Goal: Obtain resource: Download file/media

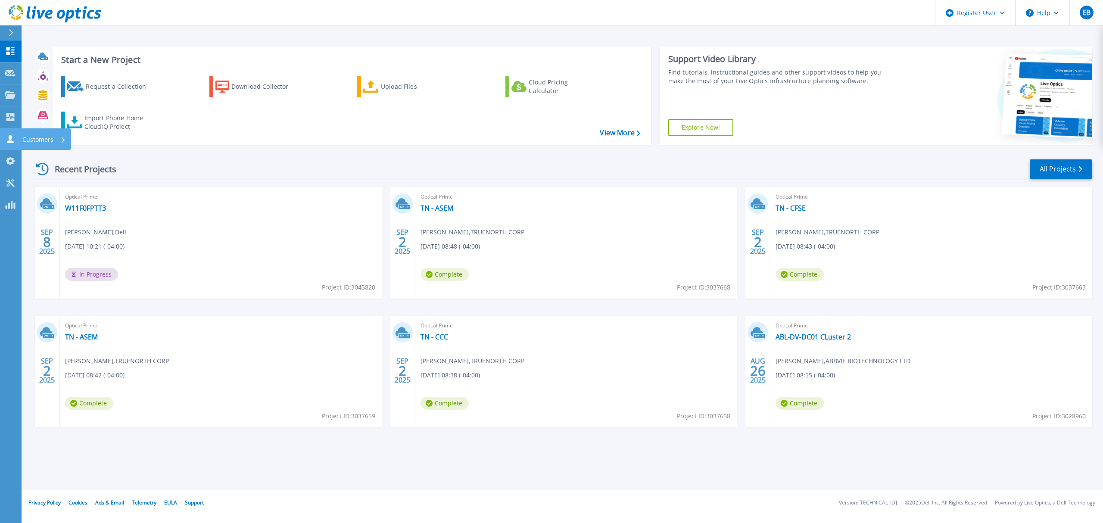
click at [38, 138] on p "Customers" at bounding box center [37, 139] width 31 height 22
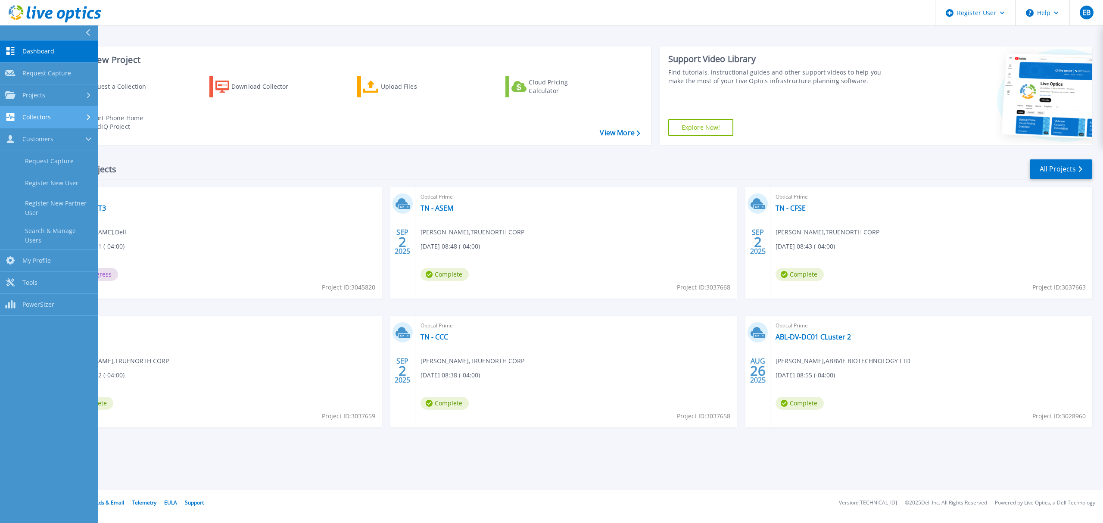
click at [49, 114] on span "Collectors" at bounding box center [36, 117] width 28 height 8
click at [40, 92] on span "Projects" at bounding box center [33, 95] width 23 height 8
click at [50, 116] on link "Search Projects" at bounding box center [49, 117] width 98 height 22
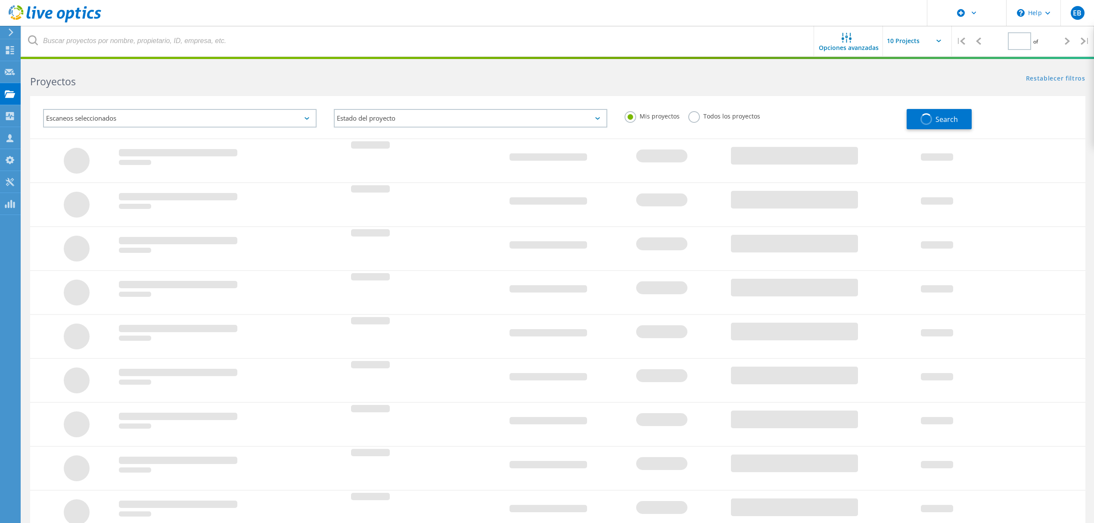
type input "2"
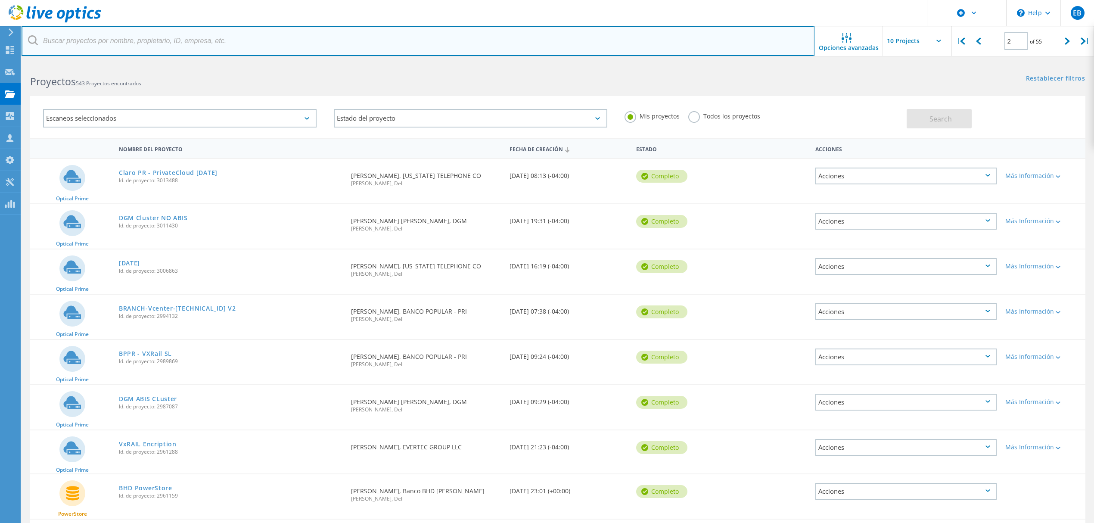
click at [75, 41] on input "text" at bounding box center [418, 41] width 793 height 30
paste input "3041519"
type input "3041519"
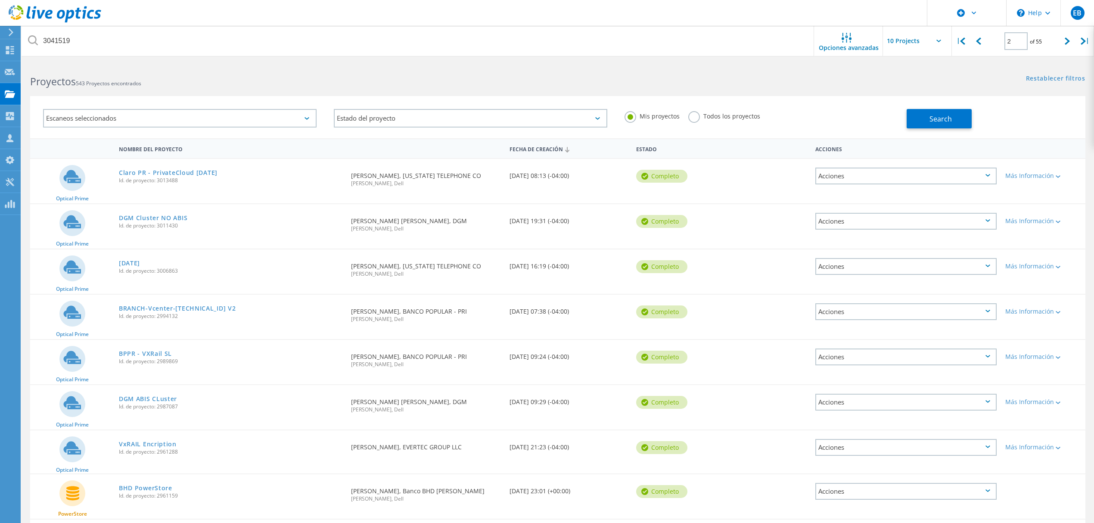
click at [693, 116] on label "Todos los proyectos" at bounding box center [724, 115] width 72 height 8
click at [0, 0] on input "Todos los proyectos" at bounding box center [0, 0] width 0 height 0
click at [939, 119] on span "Search" at bounding box center [940, 118] width 22 height 9
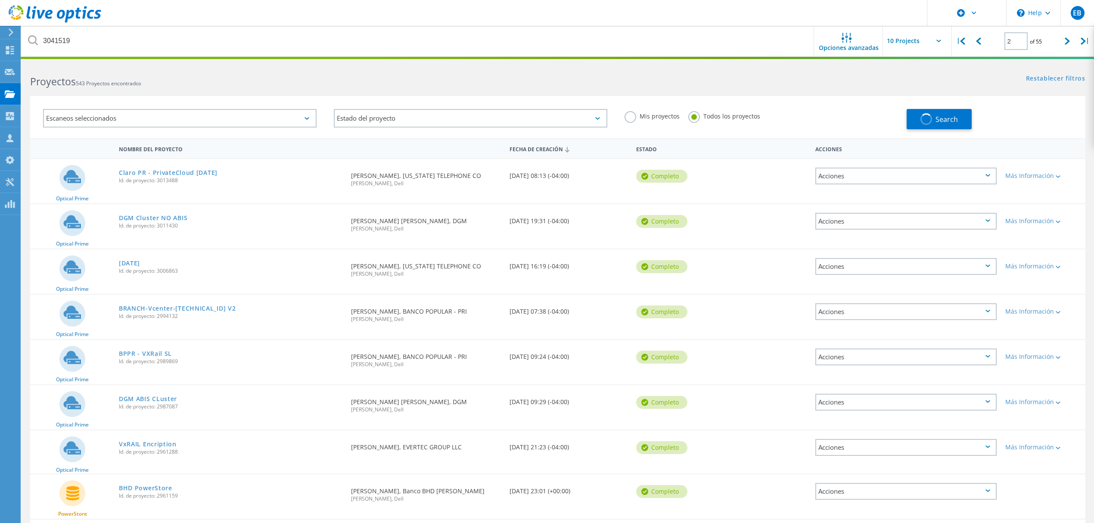
type input "1"
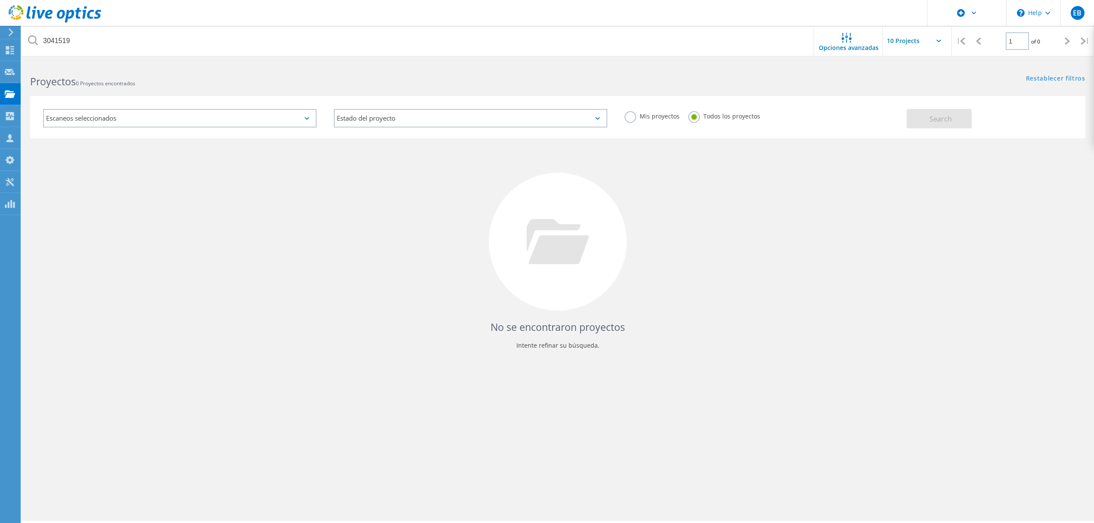
click at [137, 121] on div "Escaneos seleccionados" at bounding box center [179, 118] width 273 height 19
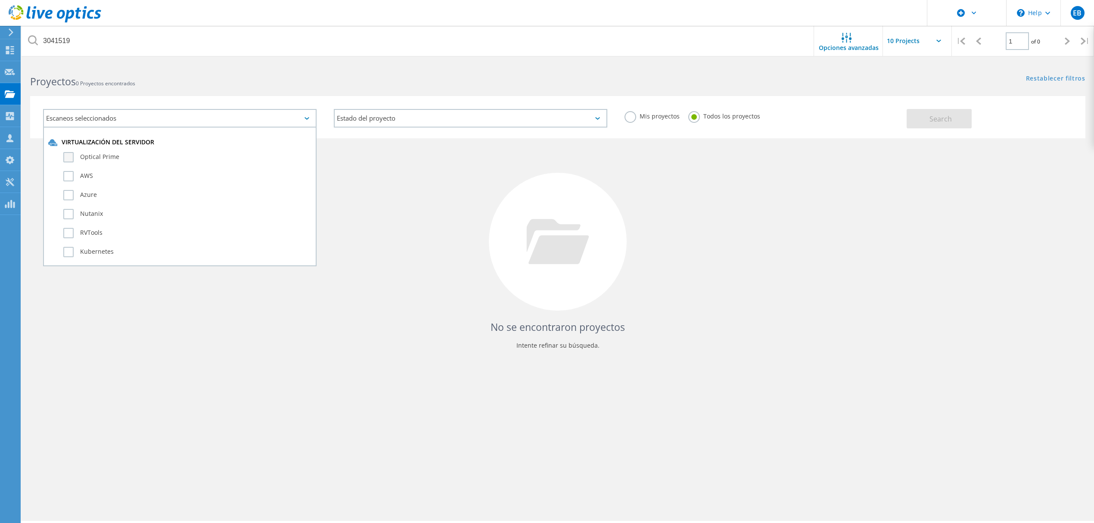
click at [109, 157] on label "Optical Prime" at bounding box center [187, 157] width 248 height 10
click at [0, 0] on input "Optical Prime" at bounding box center [0, 0] width 0 height 0
click at [936, 119] on span "Search" at bounding box center [940, 118] width 22 height 9
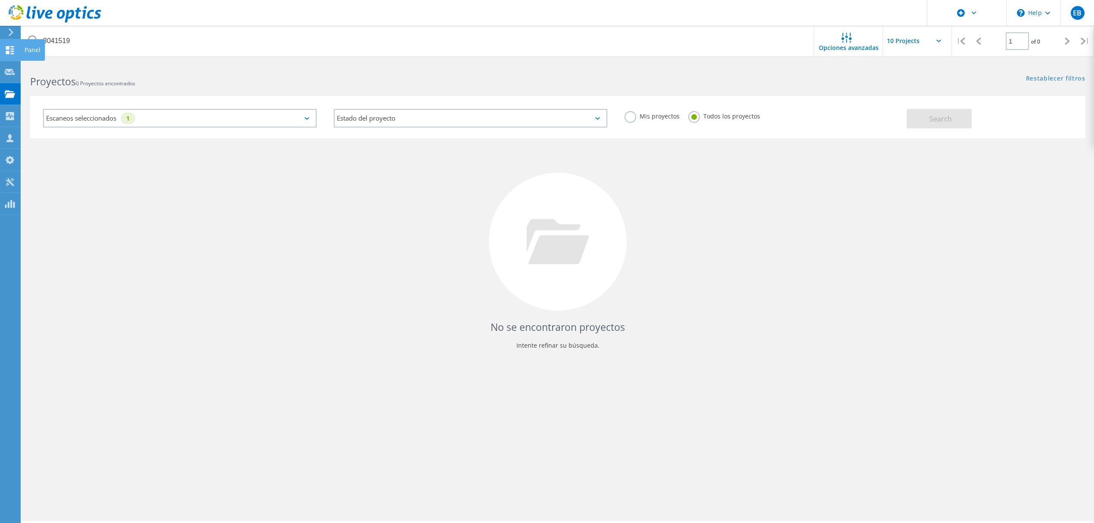
click at [7, 49] on icon at bounding box center [10, 50] width 10 height 8
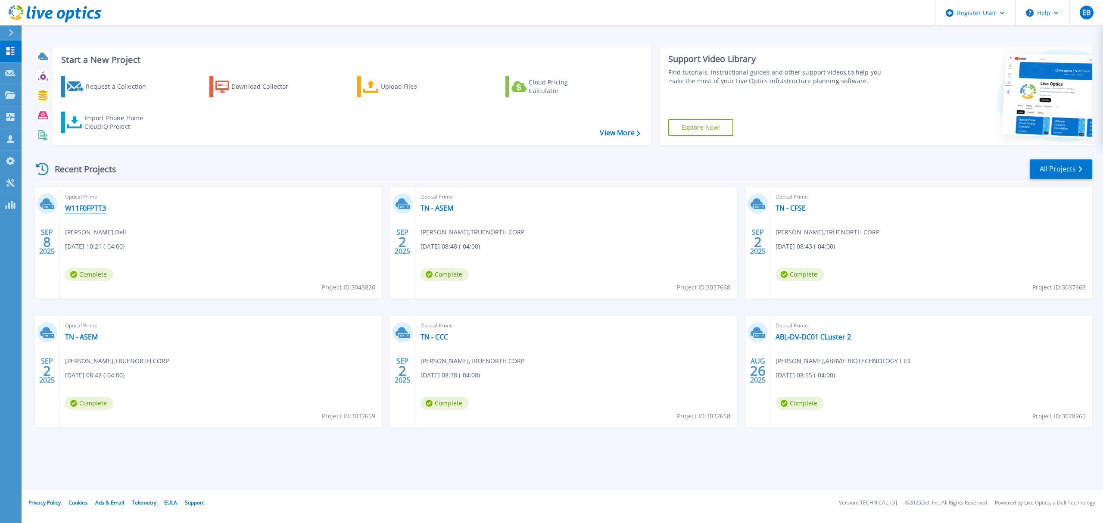
click at [90, 208] on link "W11F0FPTT3" at bounding box center [85, 208] width 41 height 9
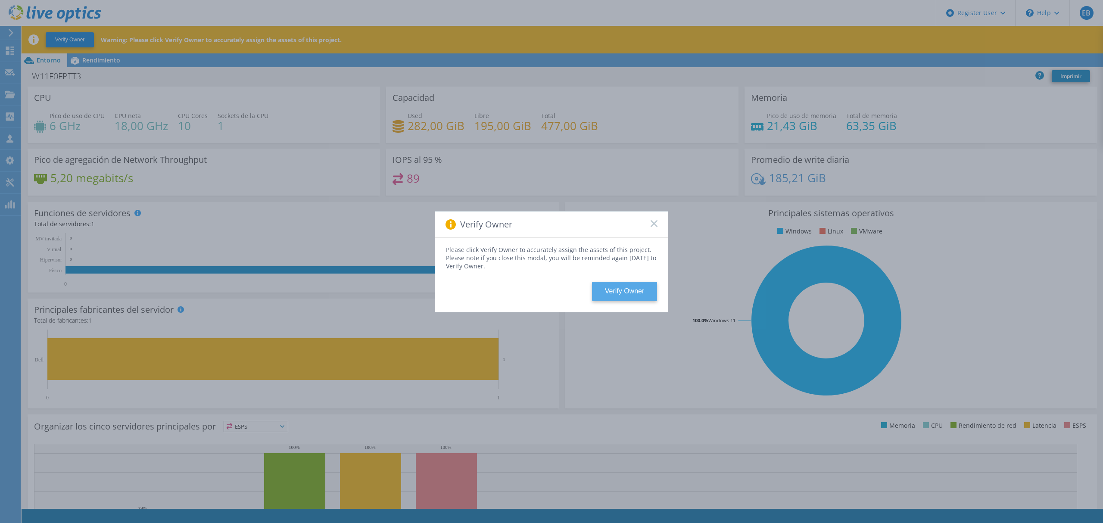
click at [624, 285] on button "Verify Owner" at bounding box center [624, 291] width 65 height 19
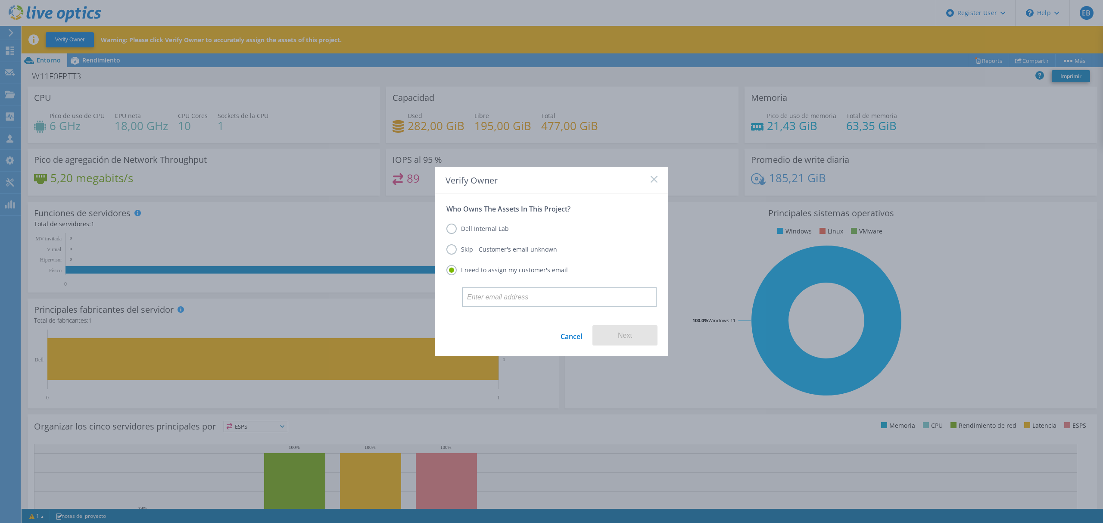
click at [478, 229] on label "Dell Internal Lab" at bounding box center [477, 229] width 62 height 10
click at [0, 0] on input "Dell Internal Lab" at bounding box center [0, 0] width 0 height 0
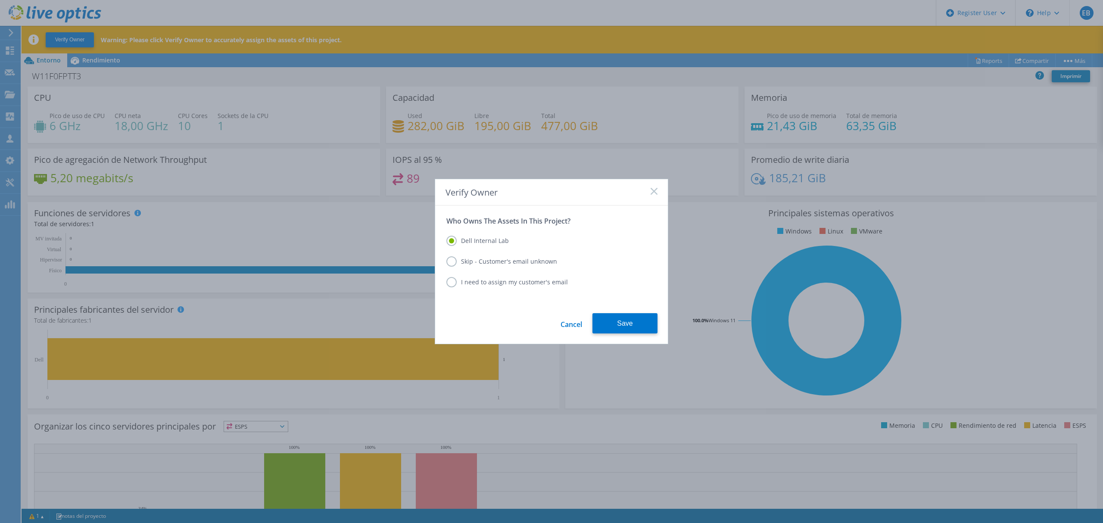
click at [474, 283] on label "I need to assign my customer's email" at bounding box center [506, 282] width 121 height 10
click at [0, 0] on input "I need to assign my customer's email" at bounding box center [0, 0] width 0 height 0
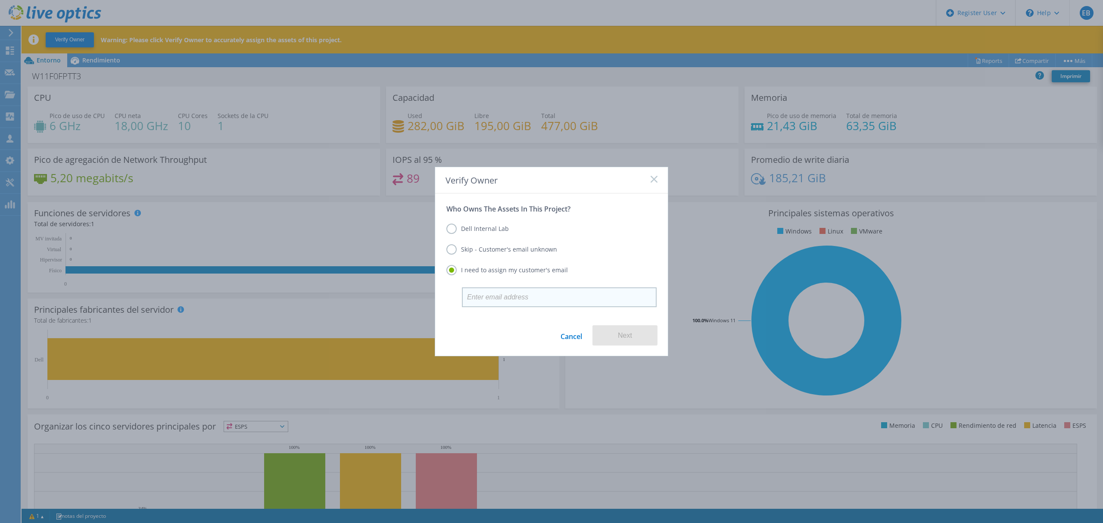
click at [545, 303] on input "email" at bounding box center [559, 297] width 195 height 20
type input "[EMAIL_ADDRESS][PERSON_NAME][DOMAIN_NAME]"
click at [624, 330] on button "Next" at bounding box center [624, 335] width 65 height 20
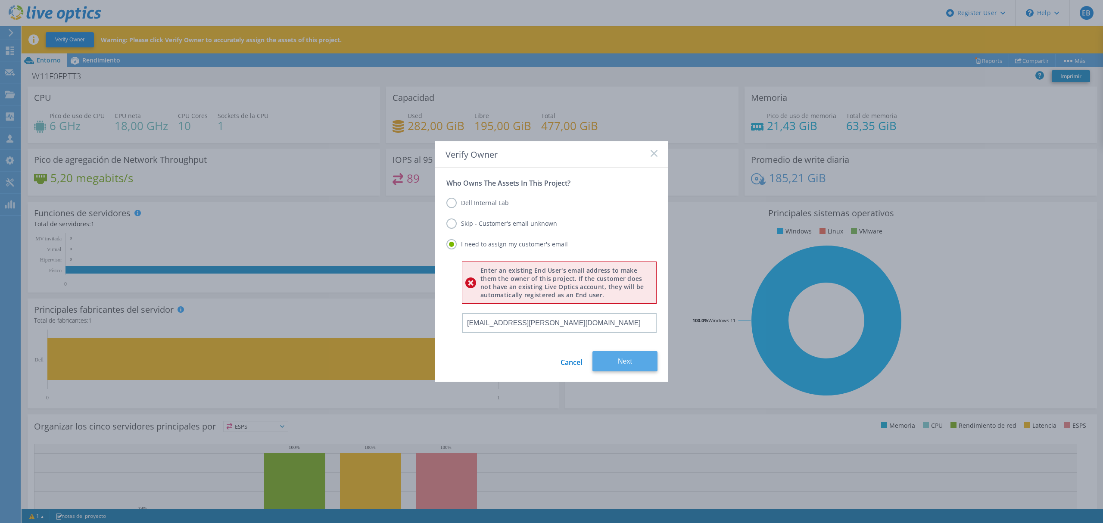
drag, startPoint x: 631, startPoint y: 359, endPoint x: 652, endPoint y: 360, distance: 20.7
click at [631, 360] on button "Next" at bounding box center [624, 361] width 65 height 20
click at [656, 153] on icon at bounding box center [653, 153] width 7 height 7
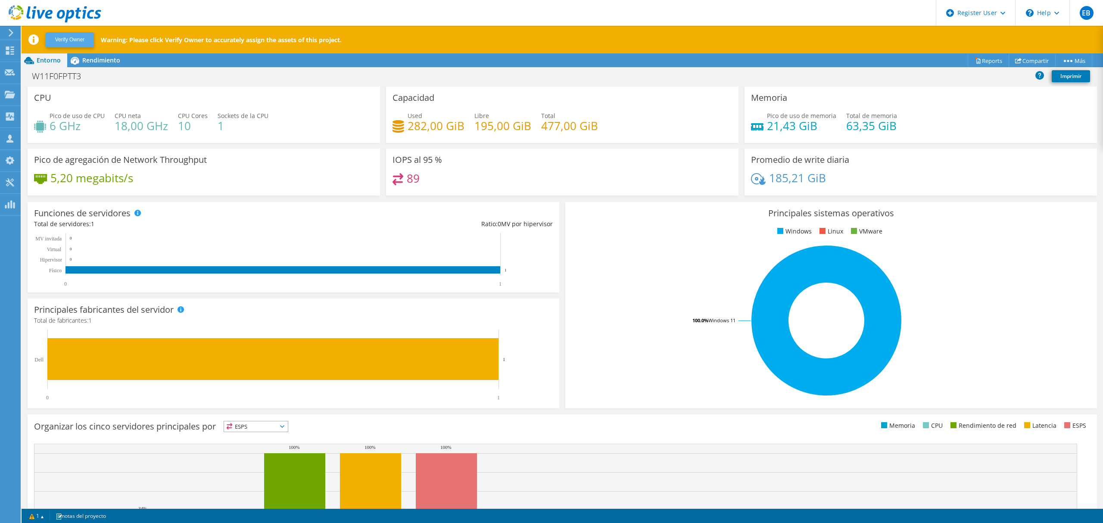
click at [78, 40] on button "Verify Owner" at bounding box center [70, 39] width 48 height 15
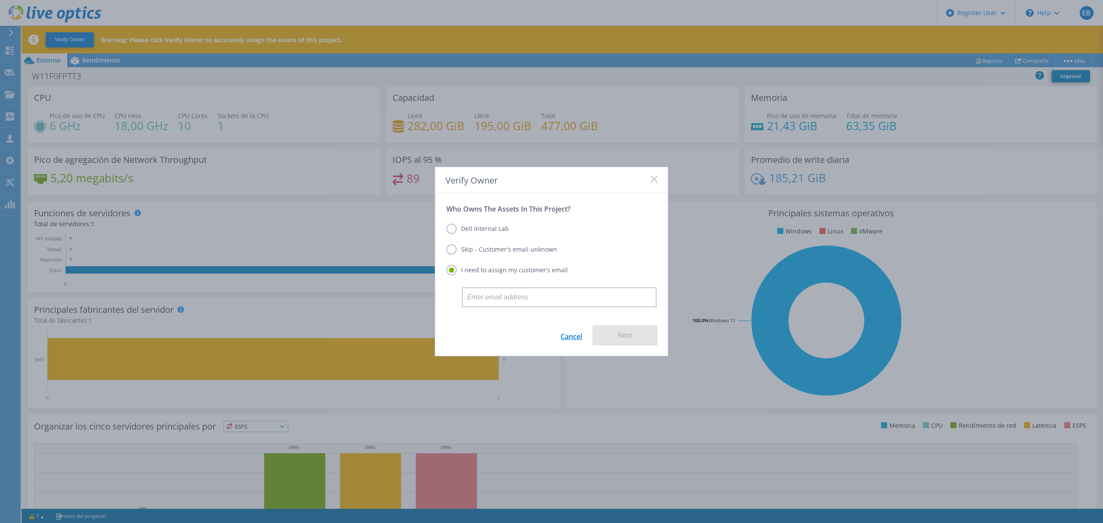
click at [577, 336] on link "Cancel" at bounding box center [571, 335] width 22 height 20
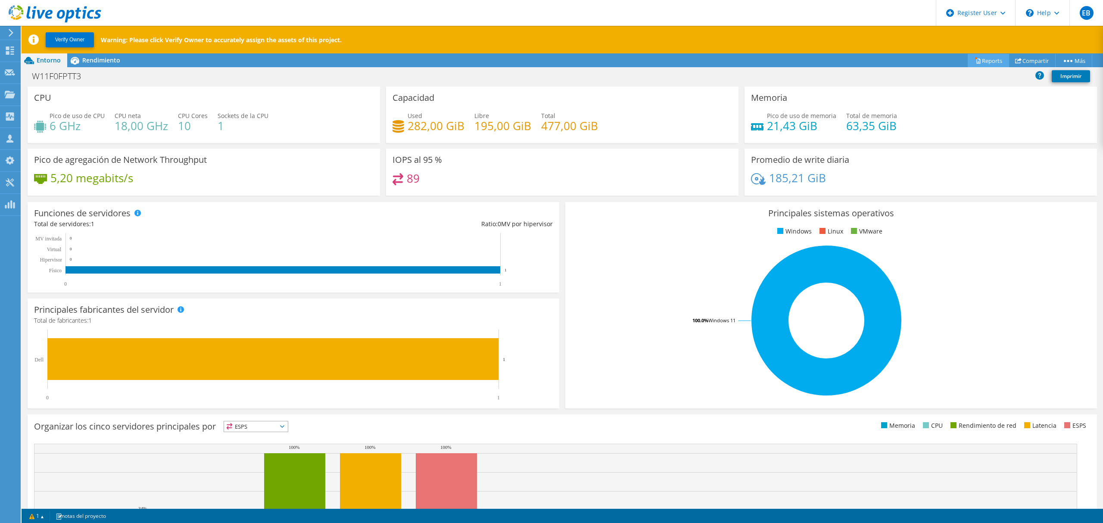
click at [991, 60] on link "Reports" at bounding box center [987, 60] width 41 height 13
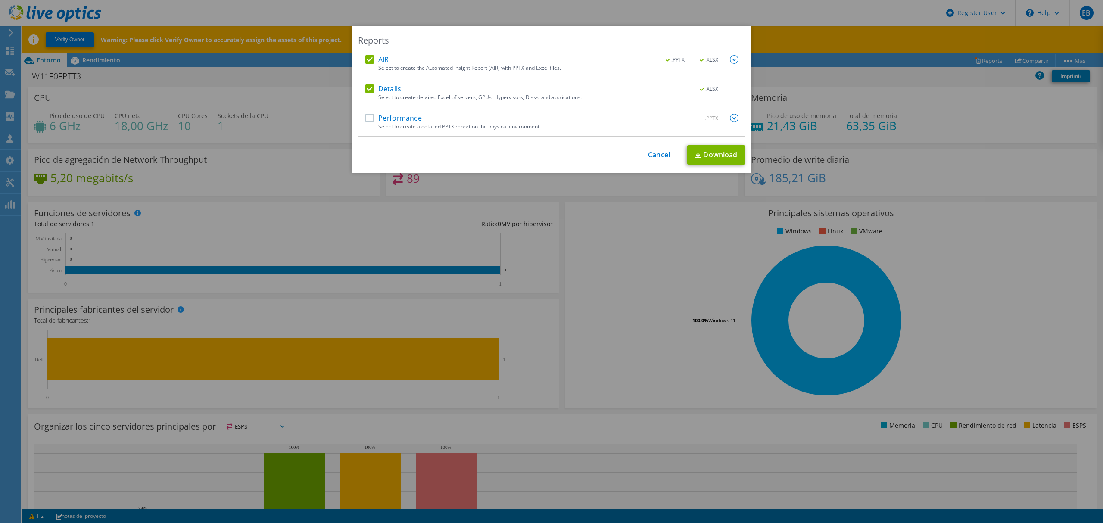
click at [706, 144] on div "Reports AIR .PPTX .XLSX Select to create the Automated Insight Report (AIR) wit…" at bounding box center [551, 99] width 400 height 147
click at [717, 150] on link "Download" at bounding box center [716, 154] width 58 height 19
click at [656, 164] on div "This process may take a while, please wait... Cancel Download" at bounding box center [551, 154] width 387 height 19
click at [659, 157] on link "Cancel" at bounding box center [659, 155] width 22 height 8
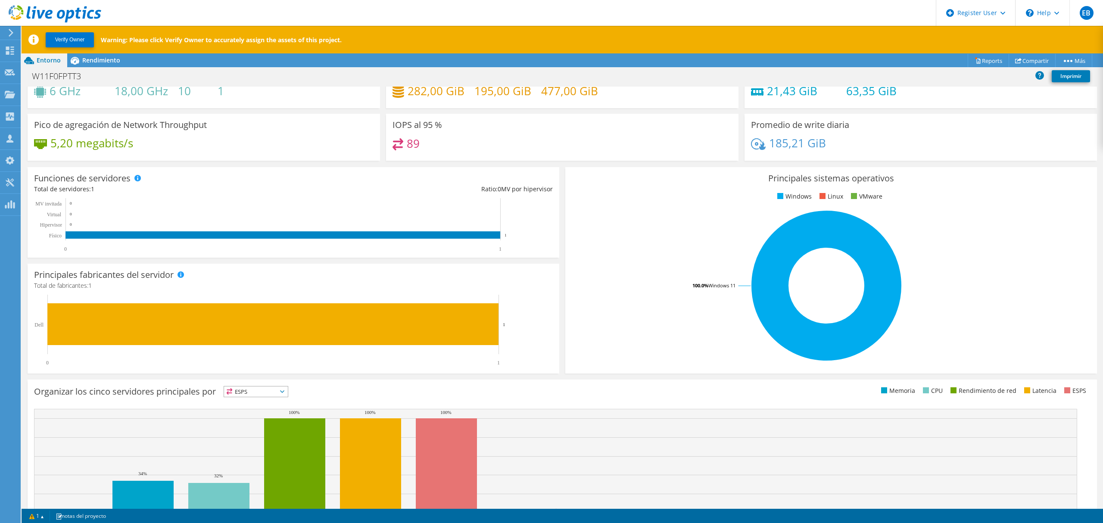
scroll to position [52, 0]
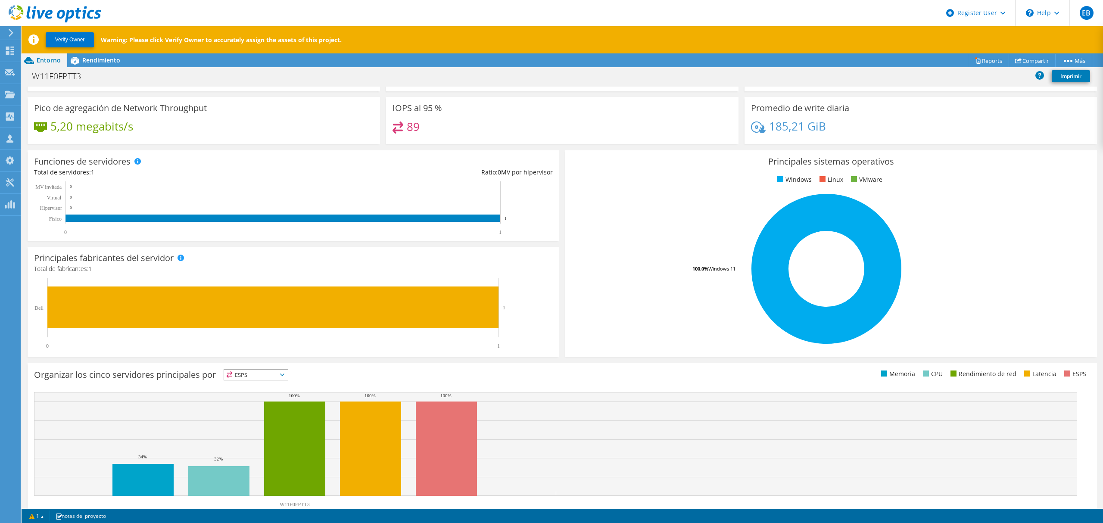
click at [261, 371] on span "ESPS" at bounding box center [256, 375] width 64 height 10
click at [258, 398] on li "Memoria" at bounding box center [256, 398] width 64 height 12
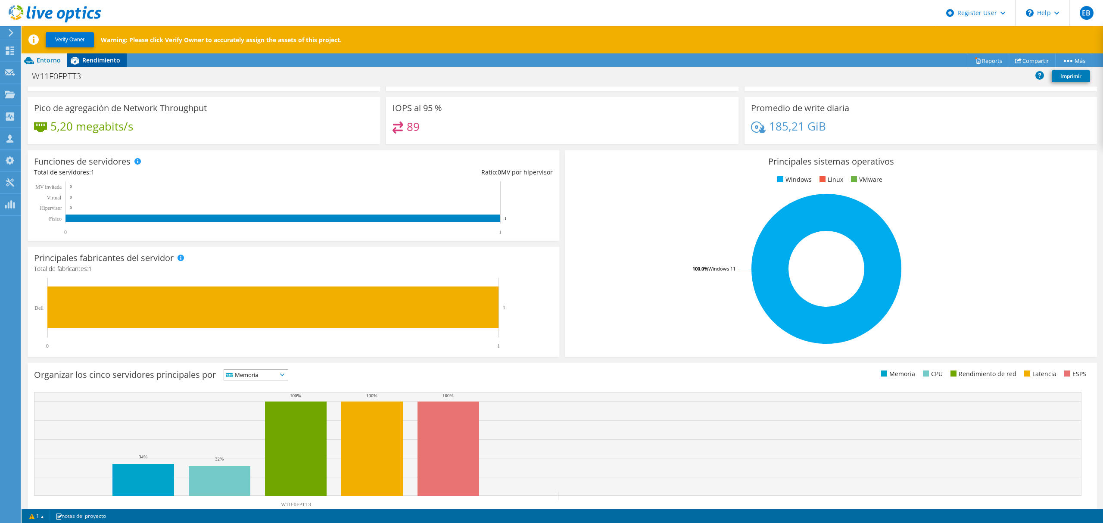
click at [111, 57] on span "Rendimiento" at bounding box center [101, 60] width 38 height 8
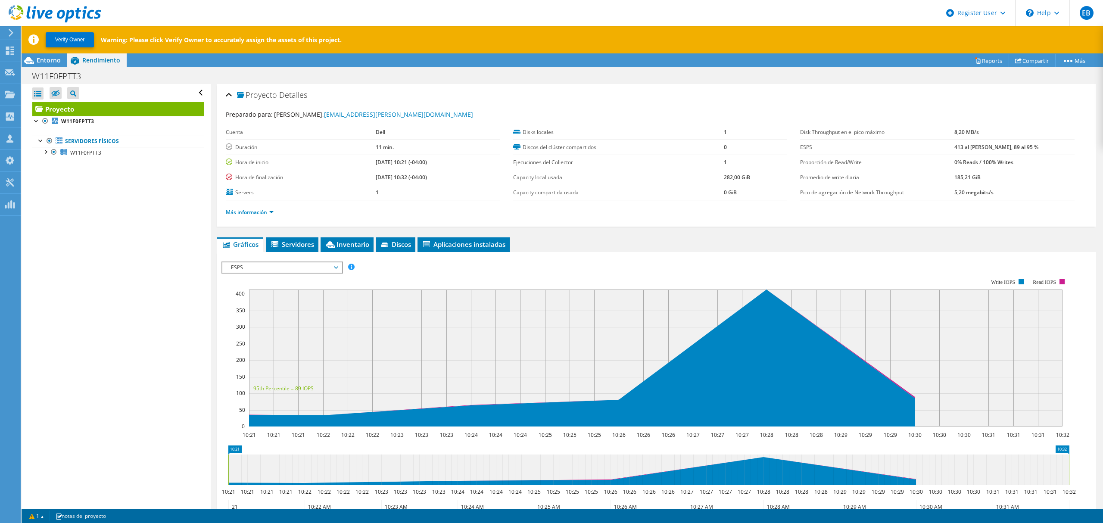
scroll to position [0, 0]
click at [303, 245] on span "Servidores" at bounding box center [292, 244] width 44 height 9
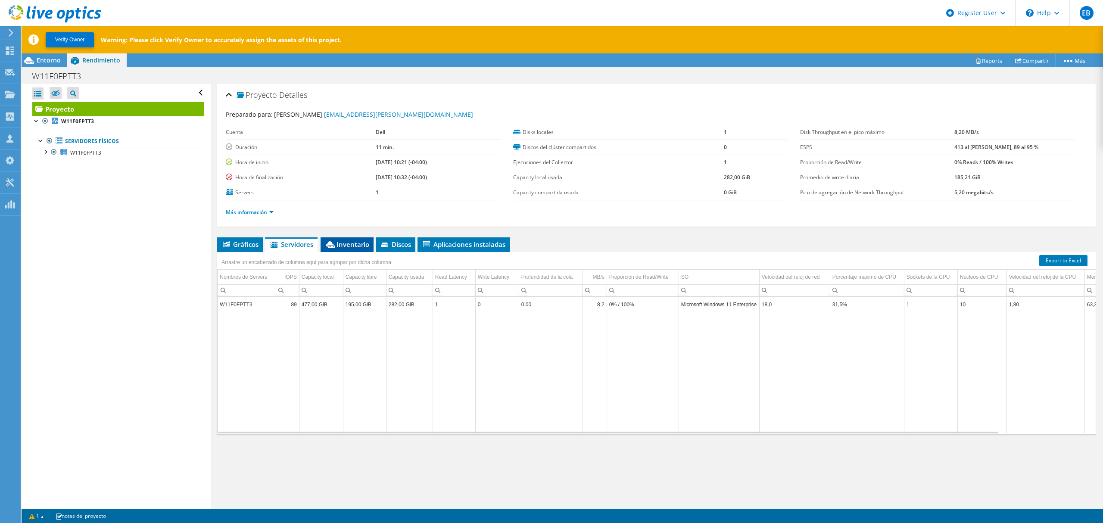
click at [345, 245] on span "Inventario" at bounding box center [347, 244] width 44 height 9
click at [398, 247] on span "Discos" at bounding box center [395, 244] width 31 height 9
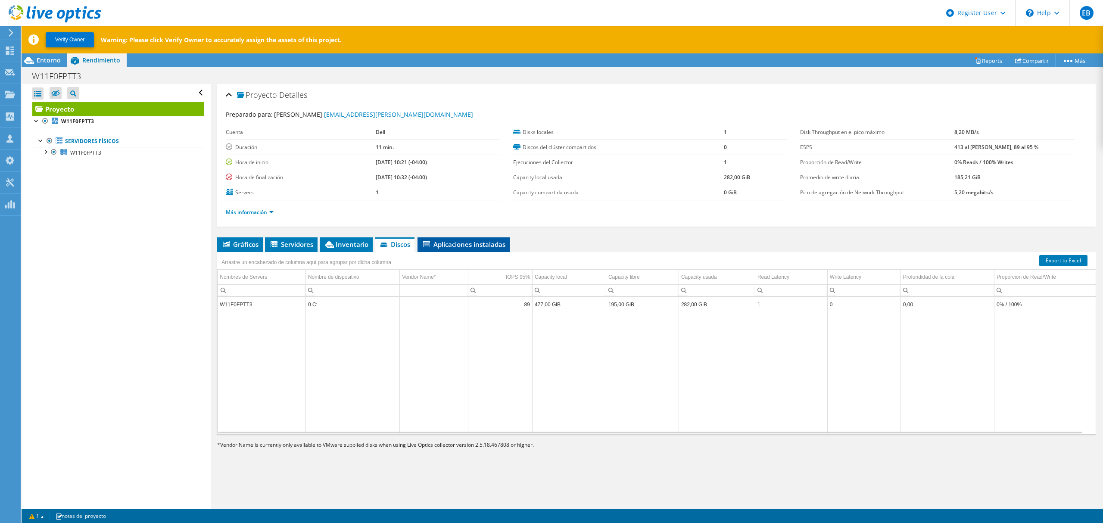
click at [469, 247] on span "Aplicaciones instaladas" at bounding box center [464, 244] width 84 height 9
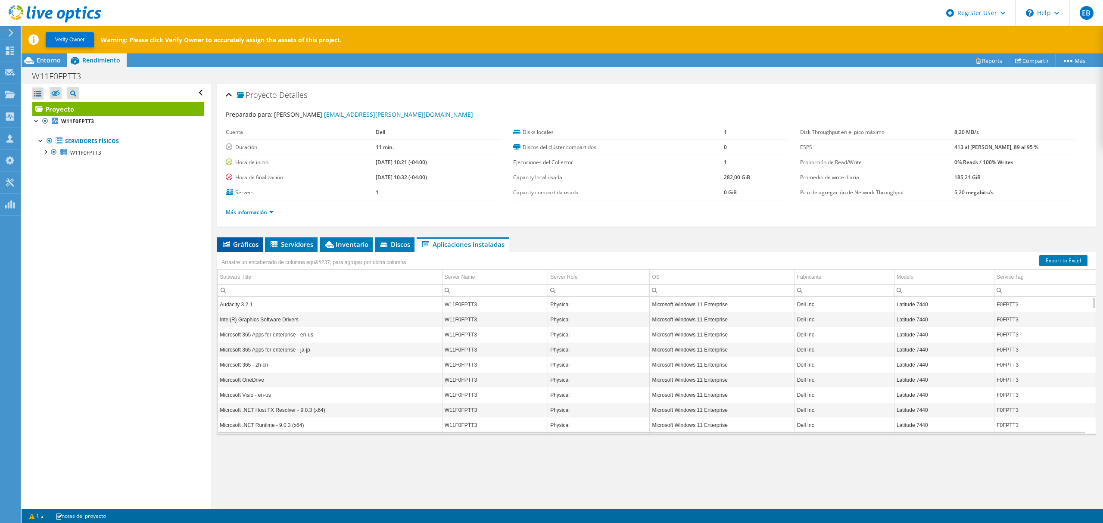
click at [247, 246] on span "Gráficos" at bounding box center [239, 244] width 37 height 9
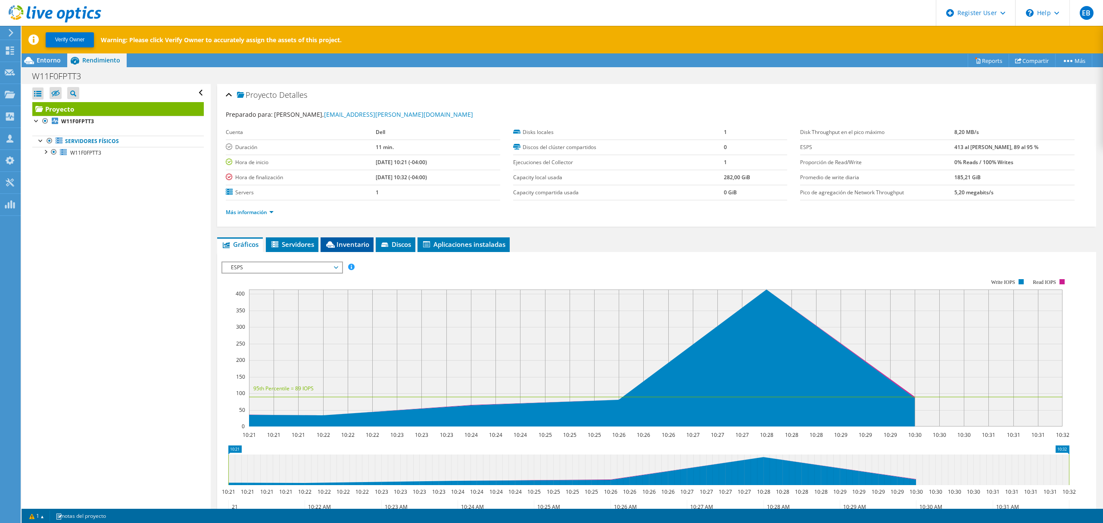
click at [352, 245] on span "Inventario" at bounding box center [347, 244] width 44 height 9
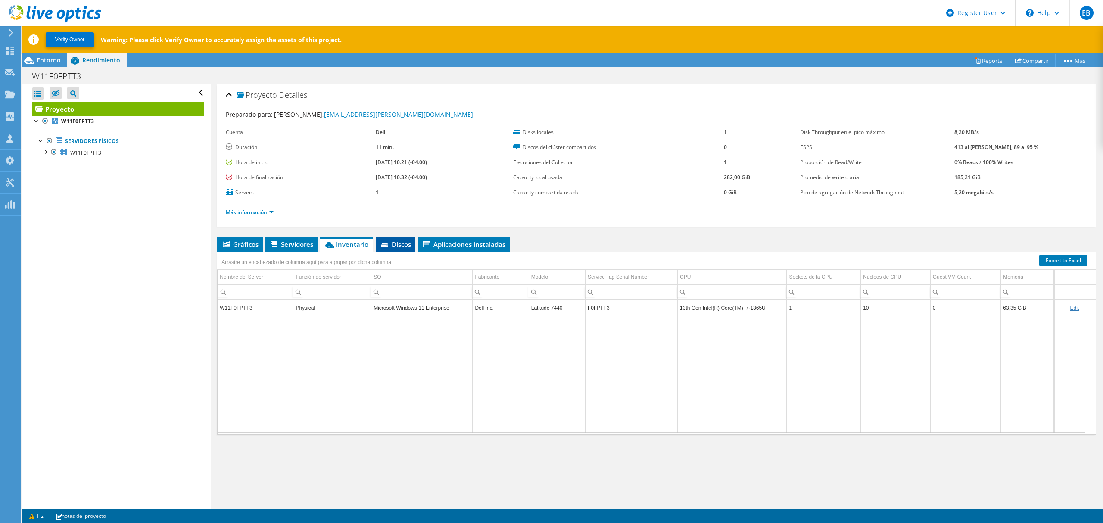
click at [398, 242] on span "Discos" at bounding box center [395, 244] width 31 height 9
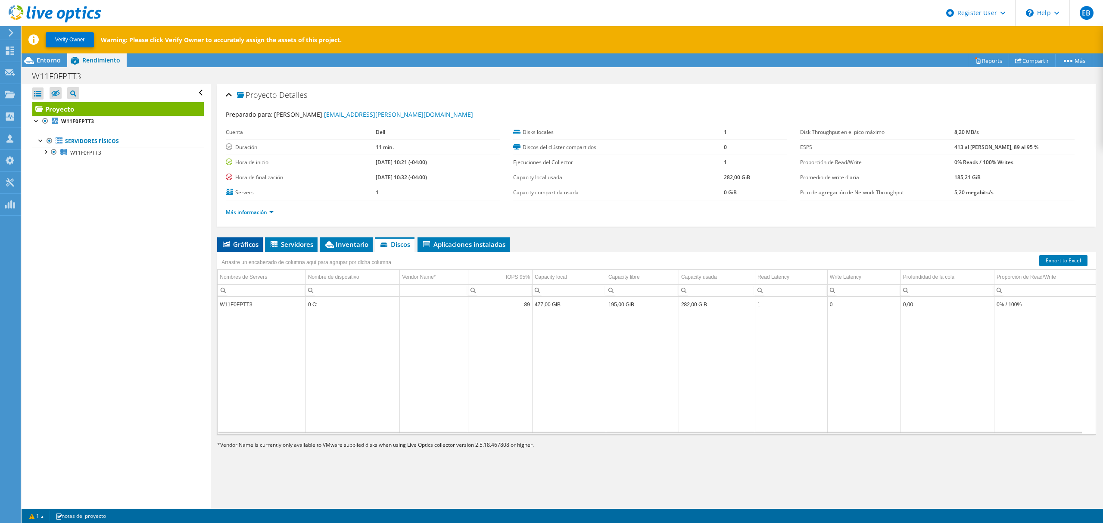
click at [242, 245] on span "Gráficos" at bounding box center [239, 244] width 37 height 9
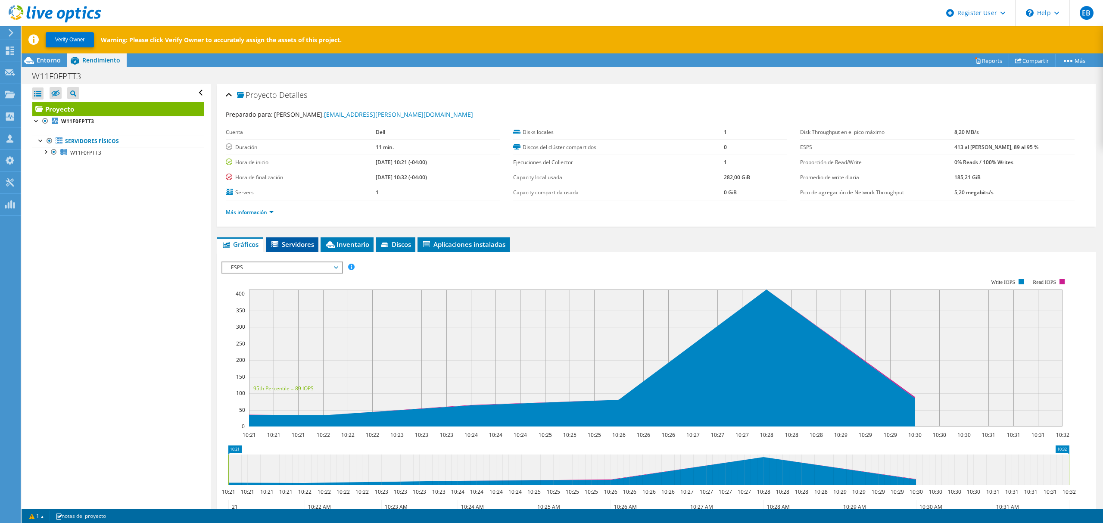
click at [290, 241] on span "Servidores" at bounding box center [292, 244] width 44 height 9
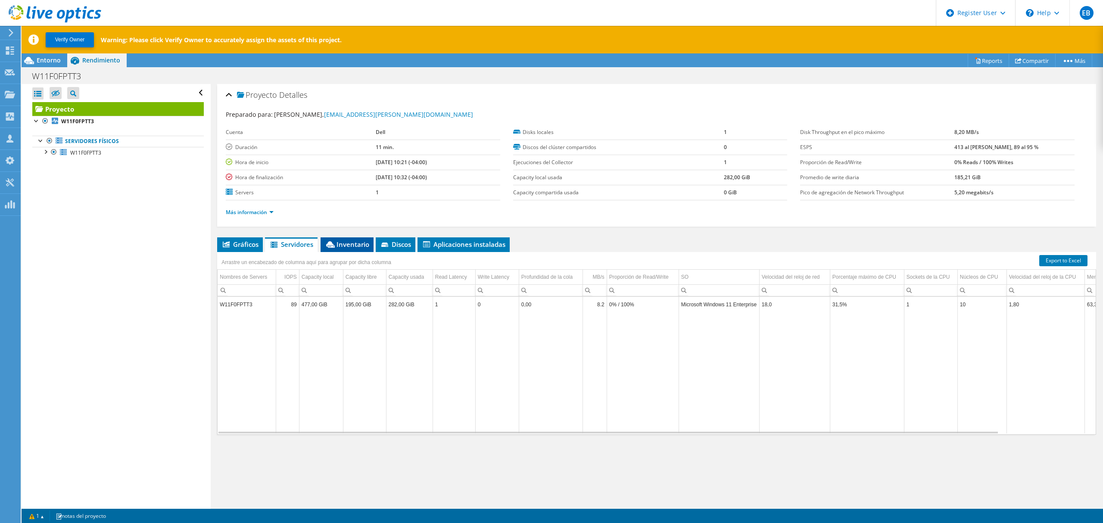
click at [343, 245] on span "Inventario" at bounding box center [347, 244] width 44 height 9
click at [395, 241] on span "Discos" at bounding box center [395, 244] width 31 height 9
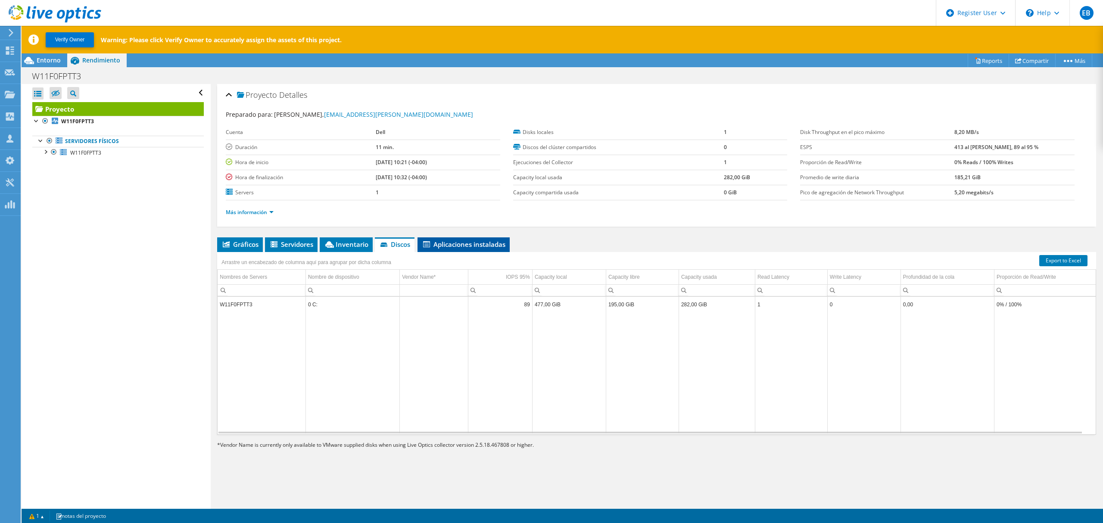
click at [478, 245] on span "Aplicaciones instaladas" at bounding box center [464, 244] width 84 height 9
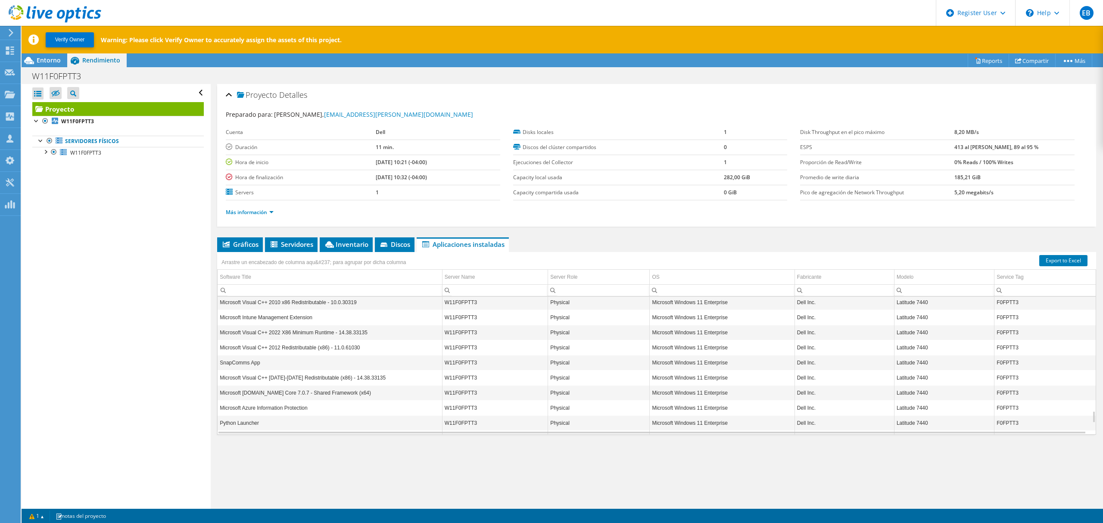
scroll to position [1309, 0]
click at [236, 244] on span "Gráficos" at bounding box center [239, 244] width 37 height 9
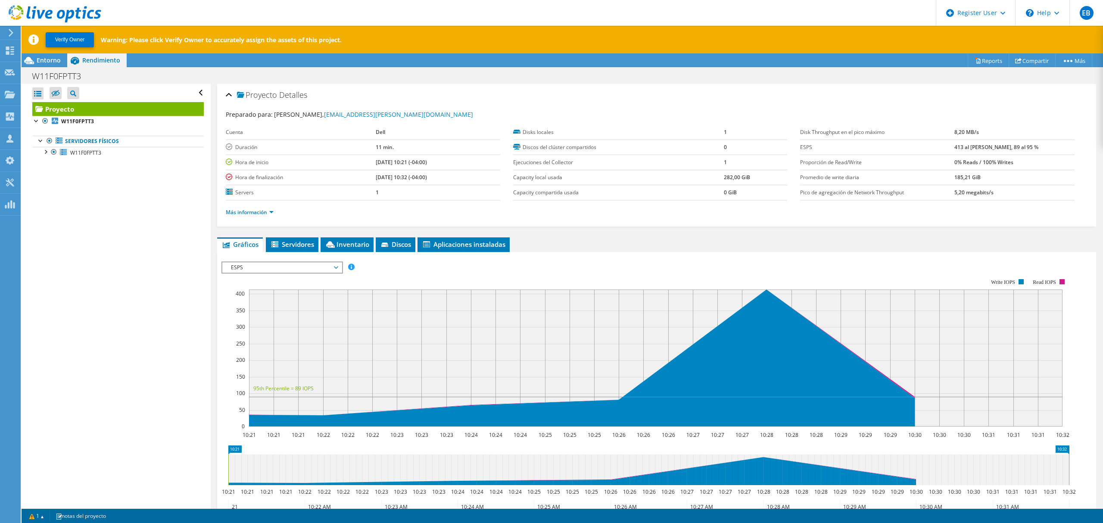
click at [264, 267] on span "ESPS" at bounding box center [282, 267] width 111 height 10
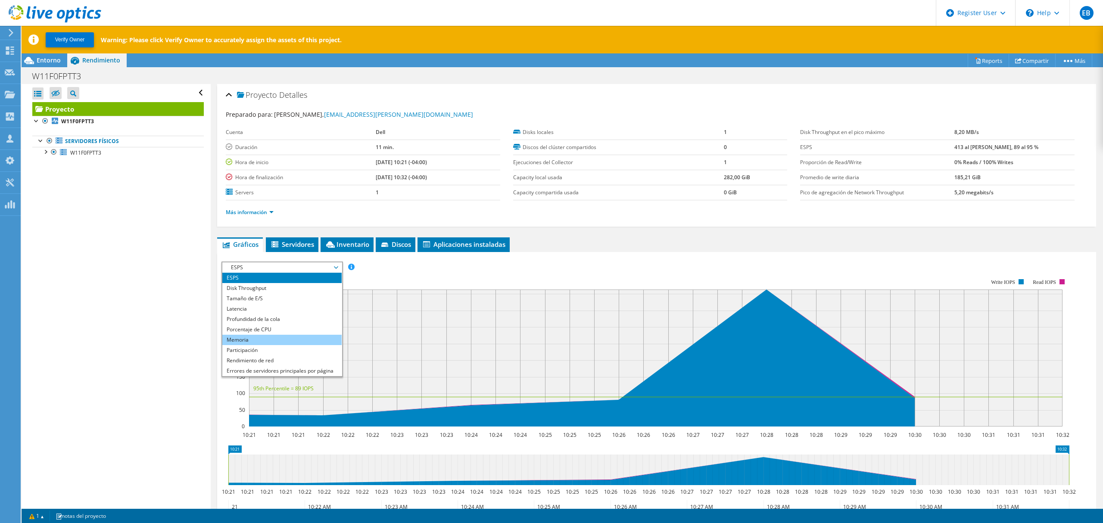
click at [249, 340] on li "Memoria" at bounding box center [281, 340] width 119 height 10
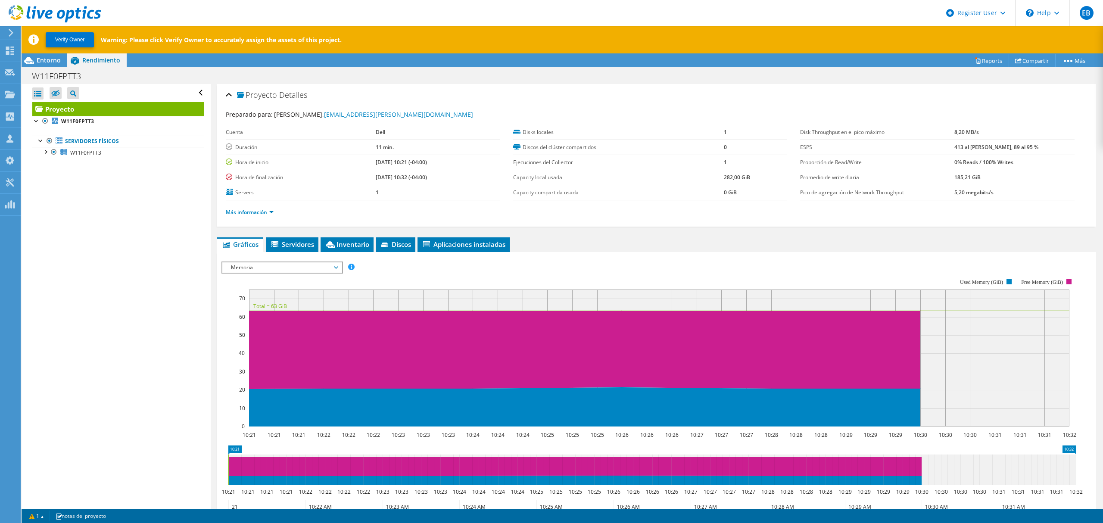
click at [308, 266] on span "Memoria" at bounding box center [282, 267] width 111 height 10
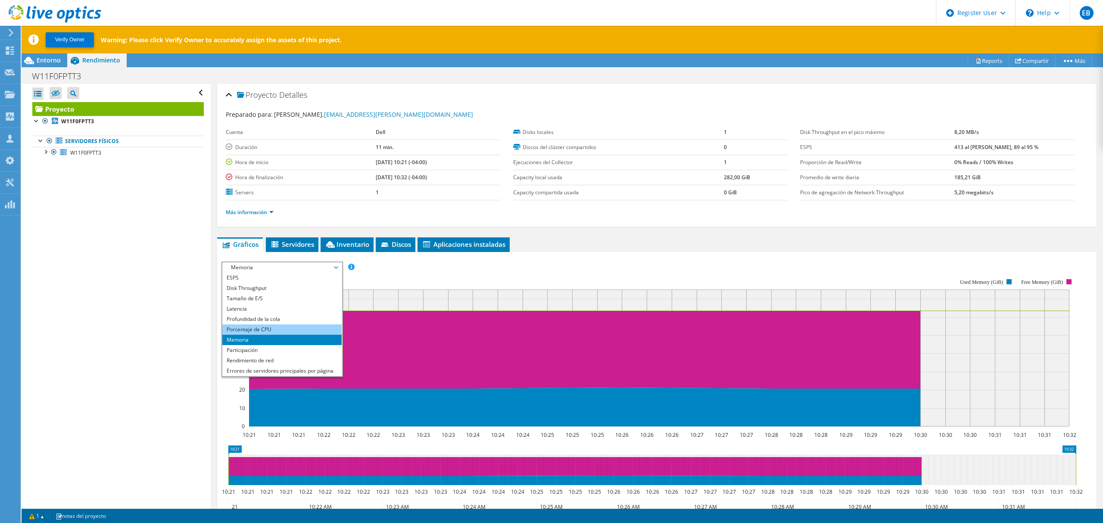
click at [273, 326] on li "Porcentaje de CPU" at bounding box center [281, 329] width 119 height 10
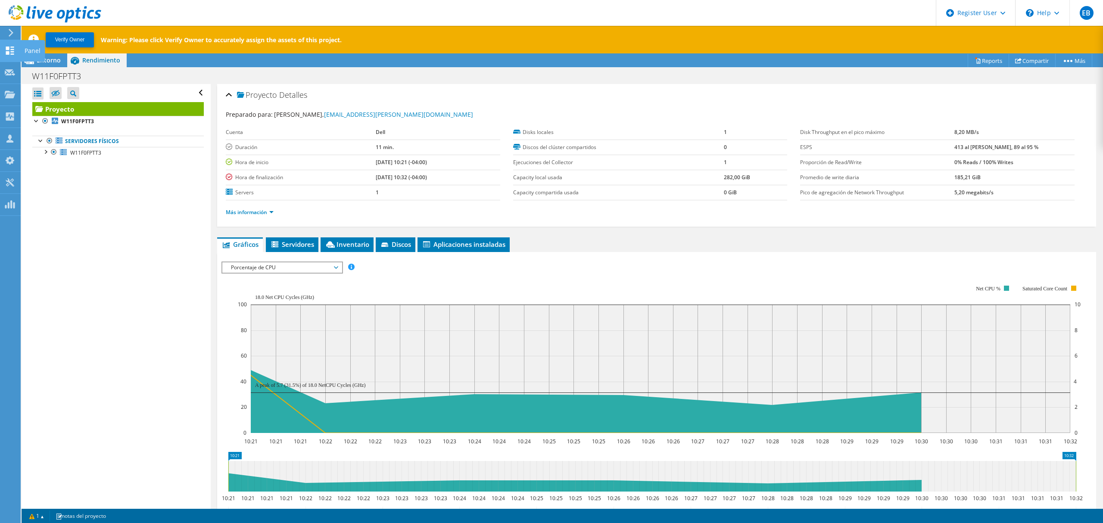
click at [9, 47] on icon at bounding box center [10, 51] width 10 height 8
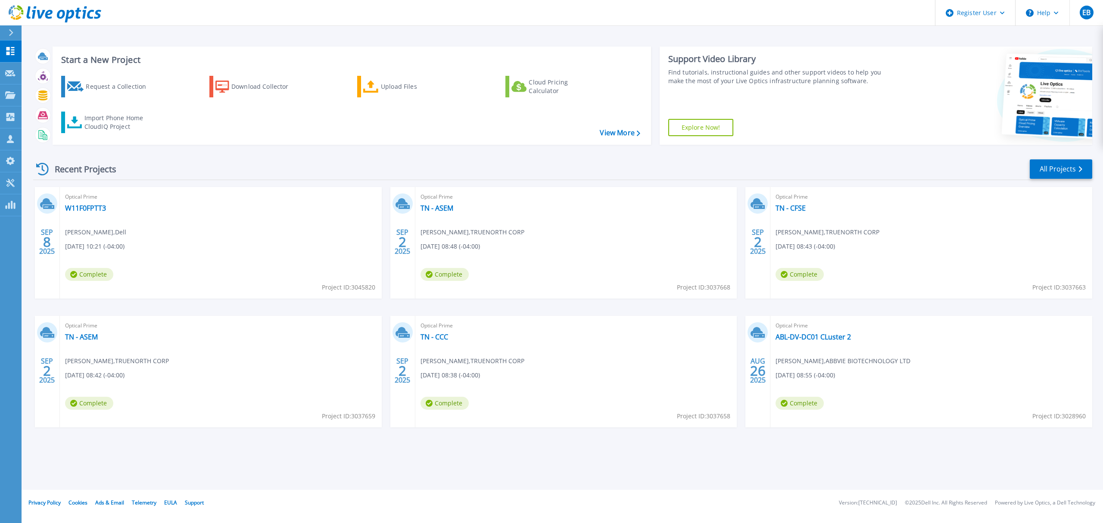
click at [913, 470] on div "Start a New Project Request a Collection Download Collector Upload Files Cloud …" at bounding box center [562, 245] width 1081 height 490
